Goal: Information Seeking & Learning: Learn about a topic

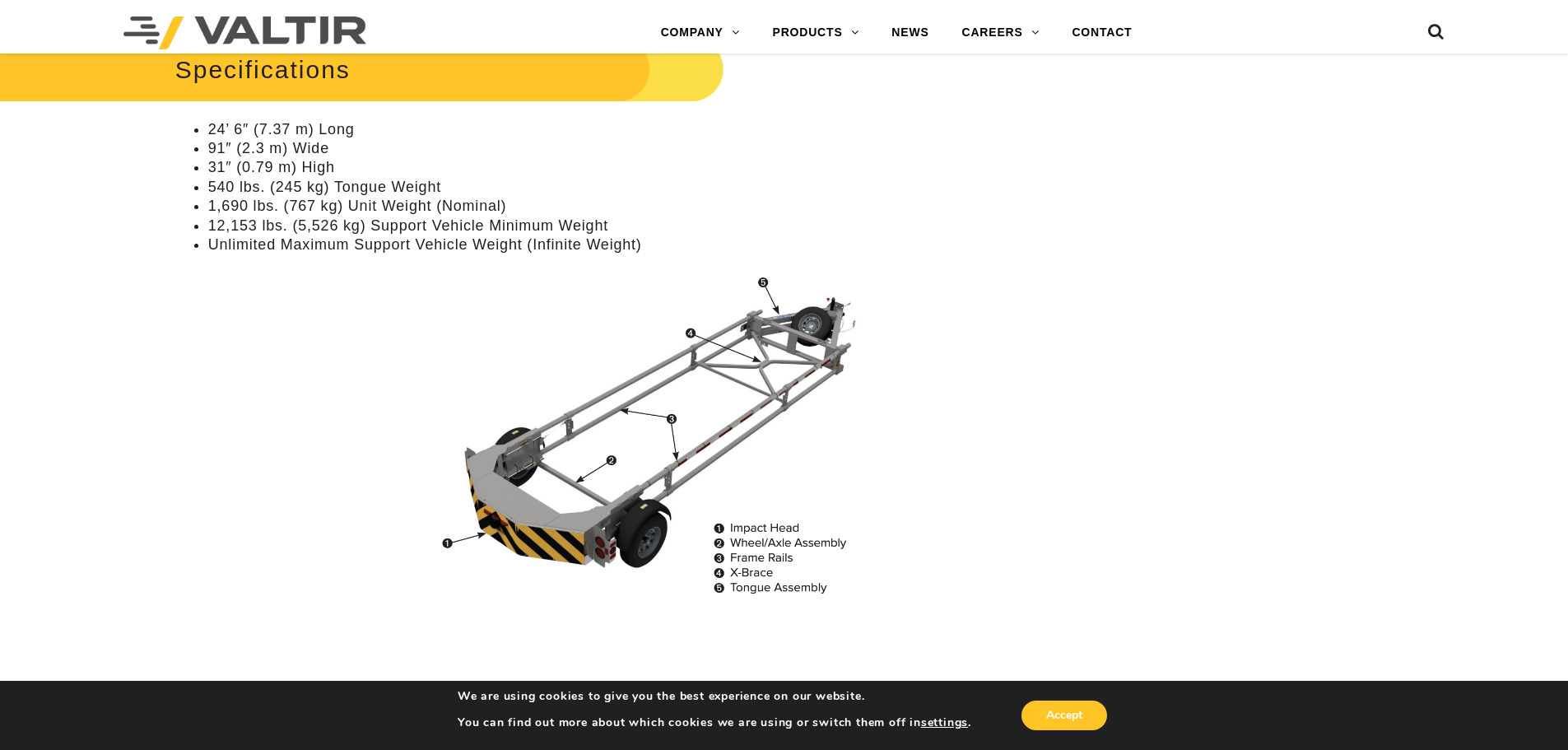
scroll to position [988, 0]
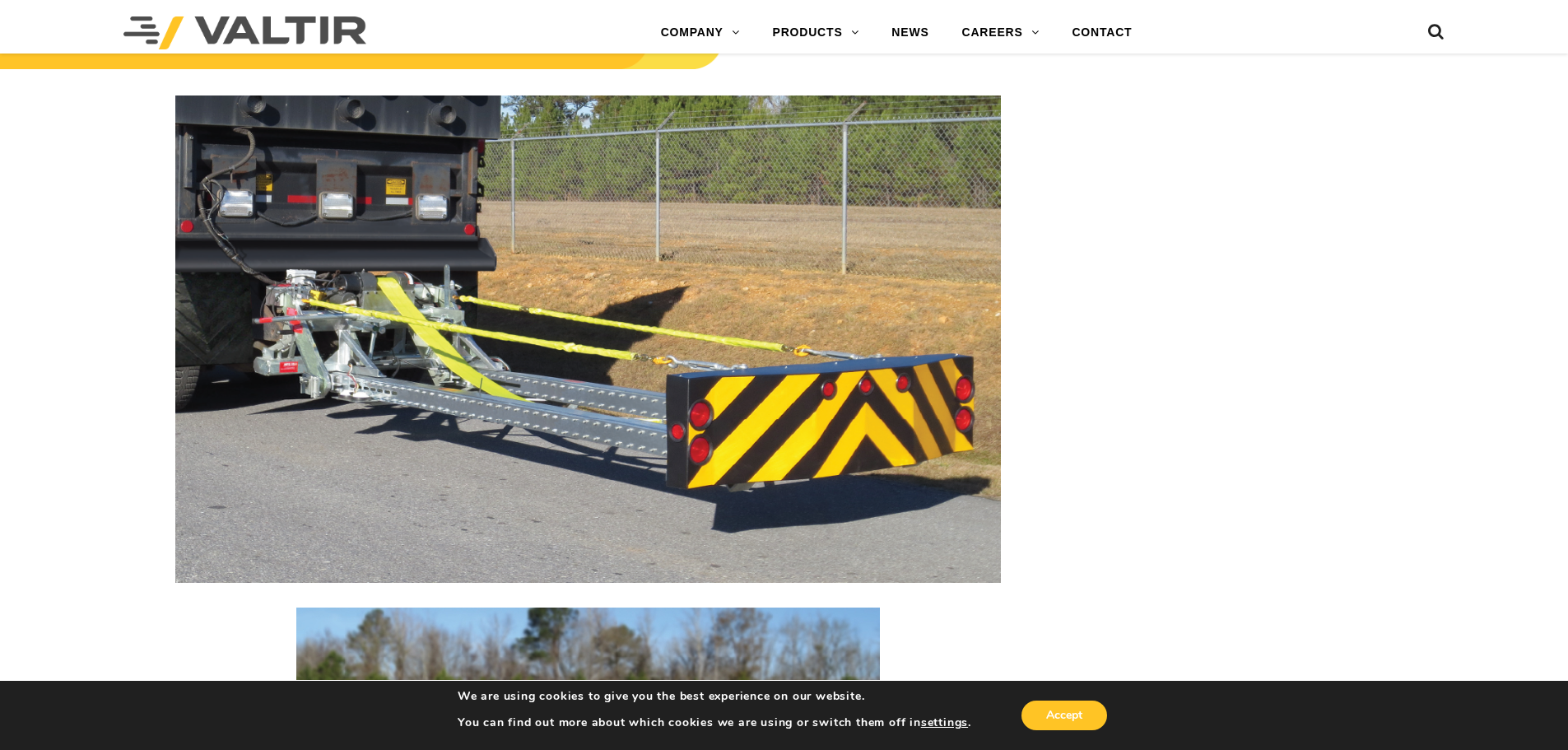
scroll to position [2058, 0]
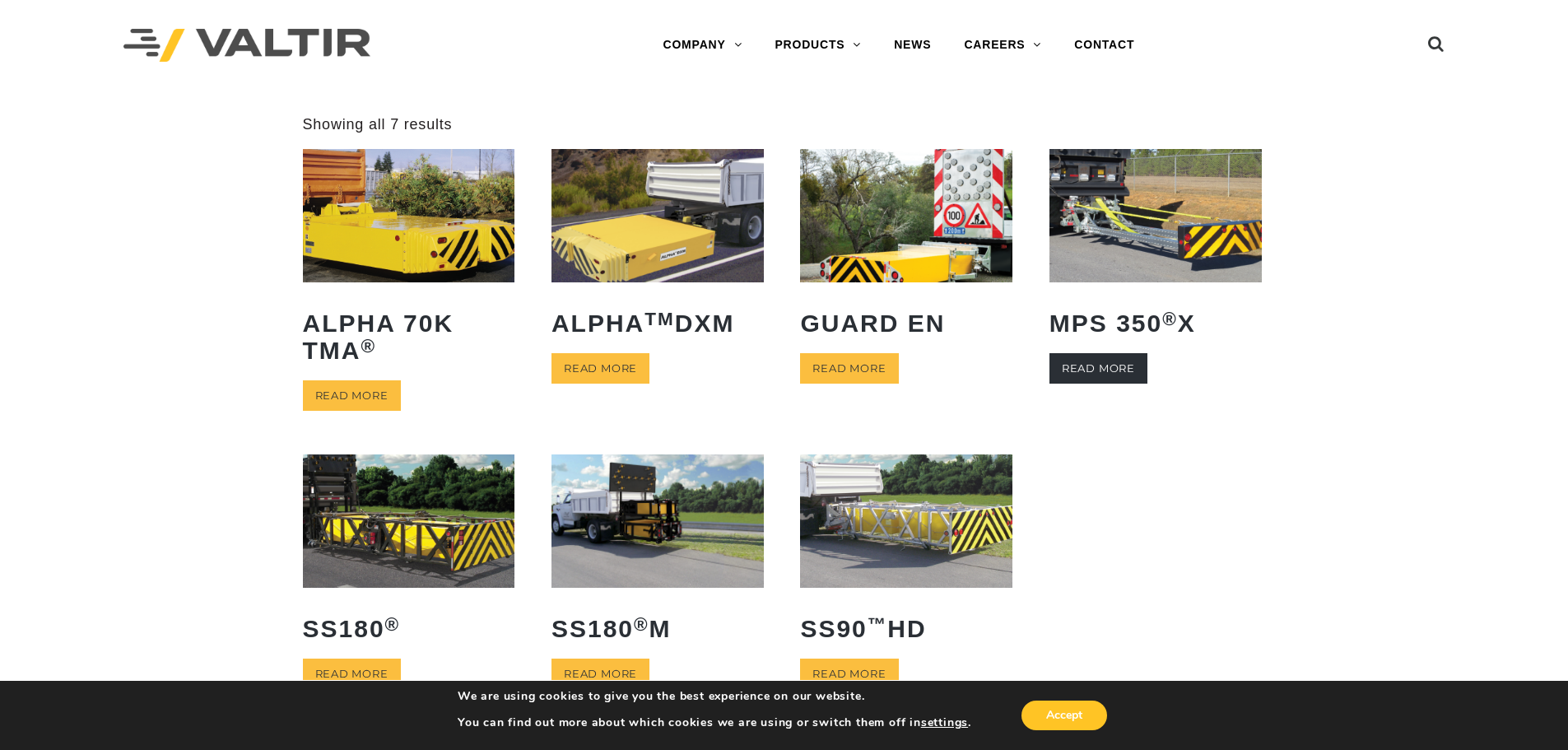
click at [1127, 360] on link "Read more" at bounding box center [1098, 369] width 97 height 30
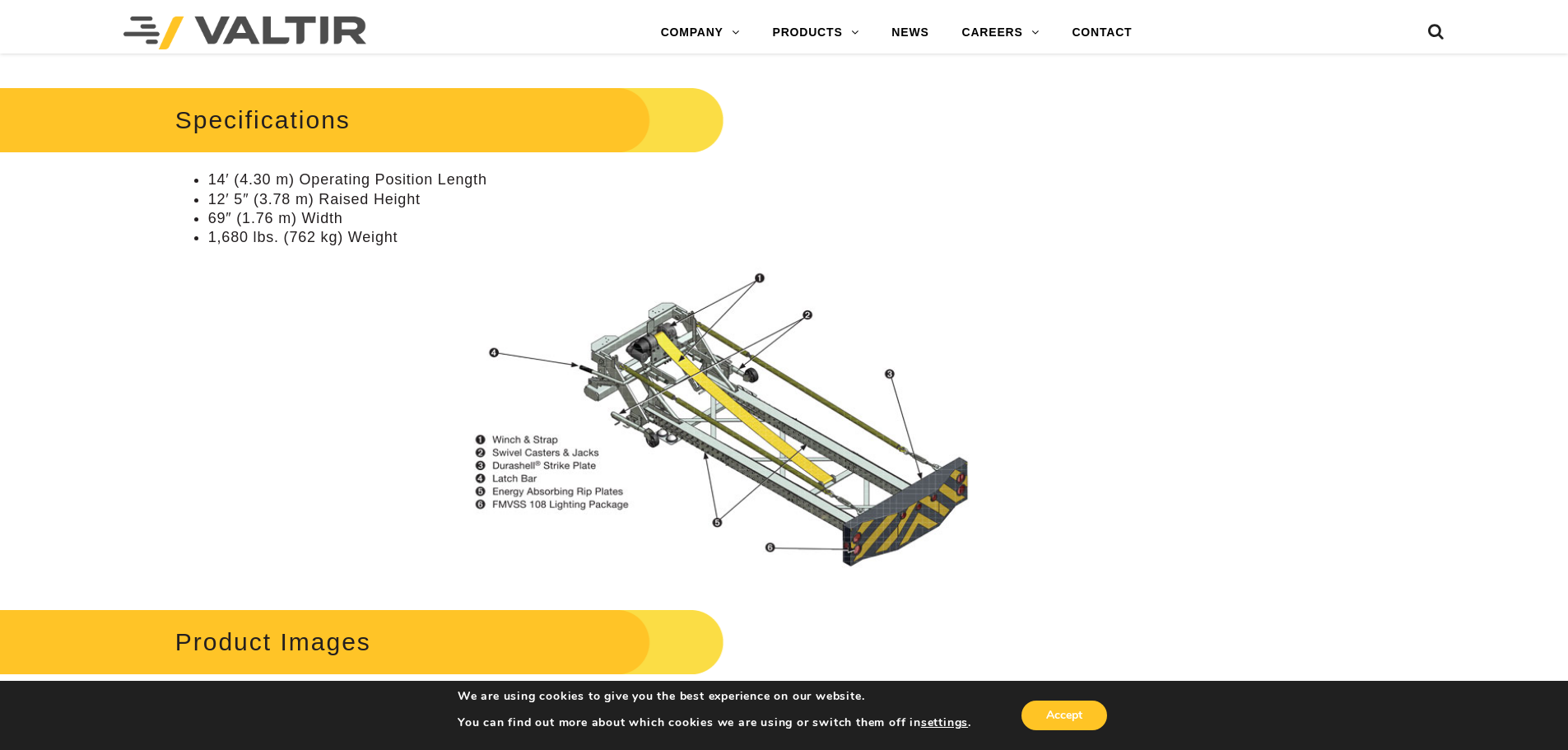
scroll to position [1400, 0]
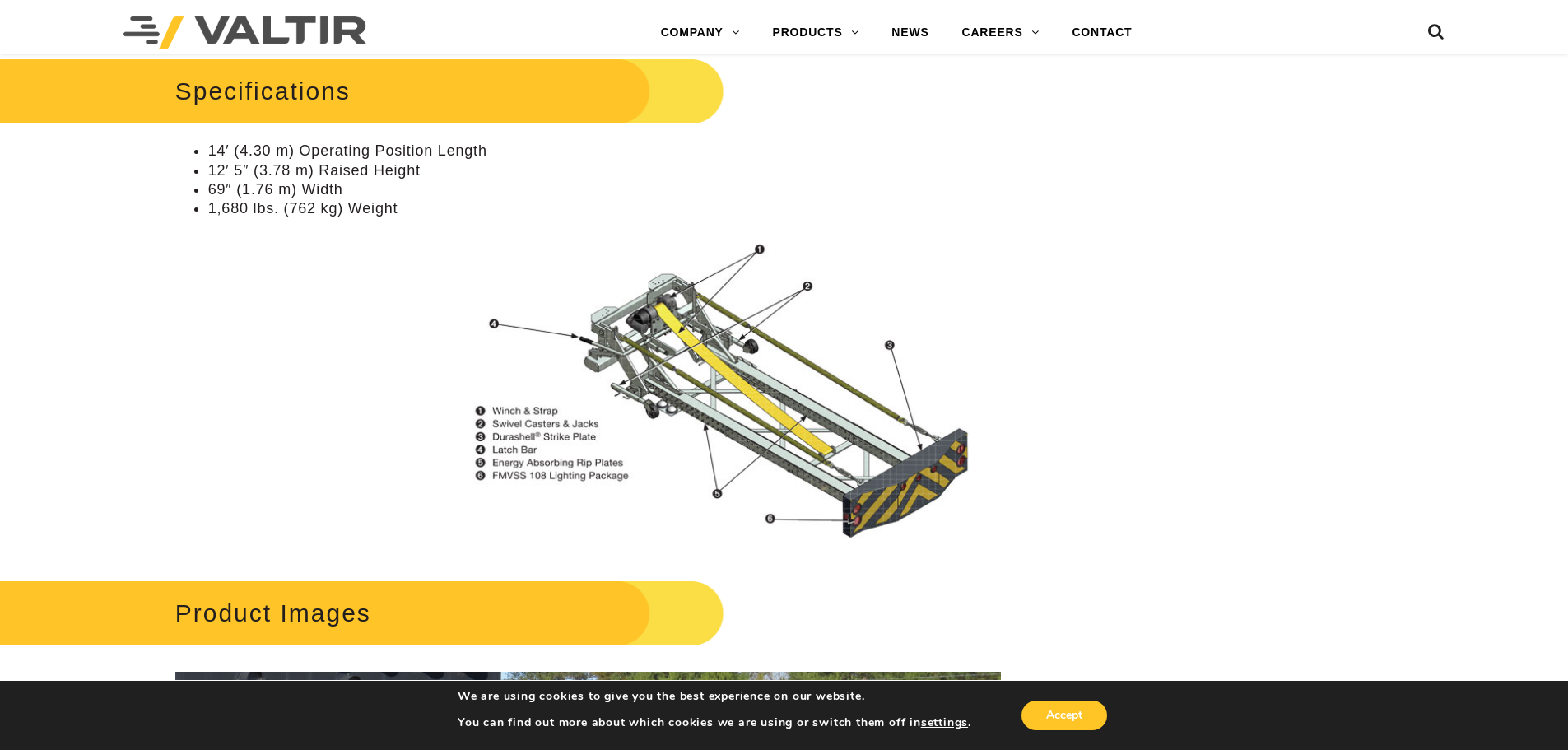
click at [673, 312] on img at bounding box center [700, 391] width 601 height 319
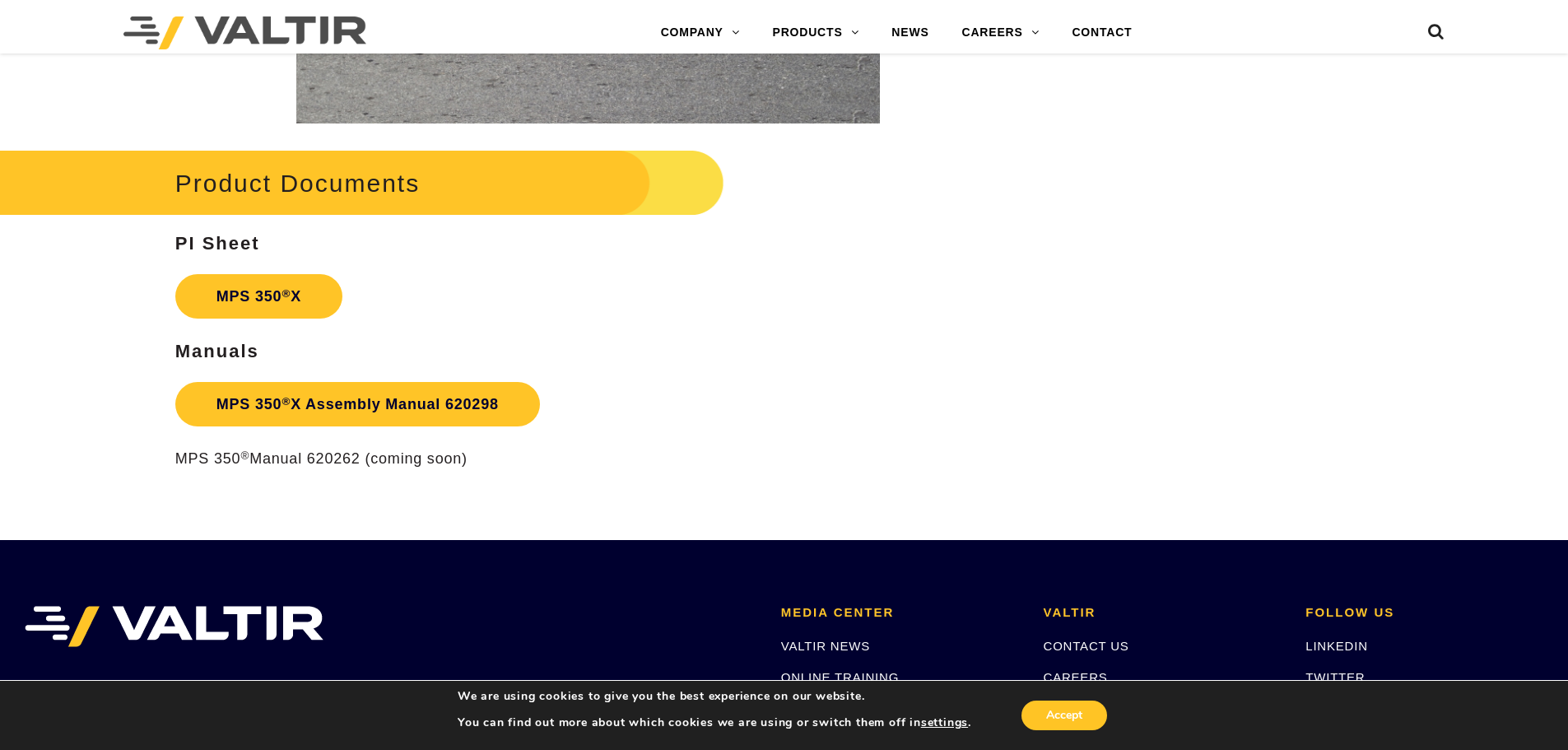
scroll to position [2753, 0]
